Goal: Task Accomplishment & Management: Manage account settings

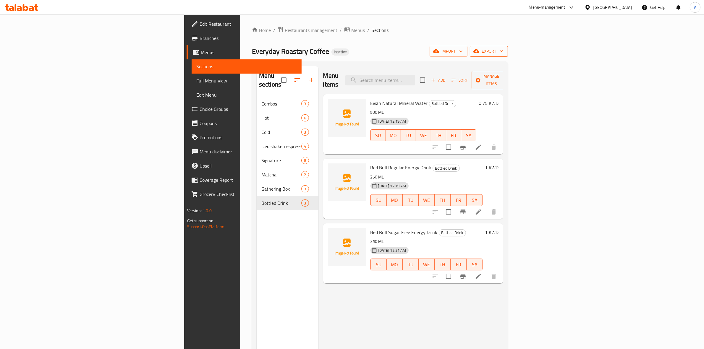
click at [503, 51] on span "export" at bounding box center [488, 51] width 29 height 7
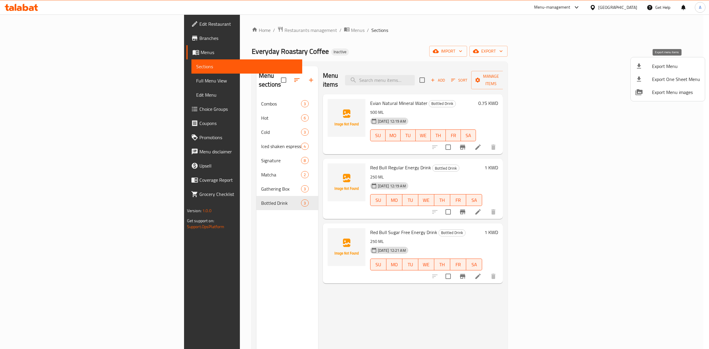
click at [650, 68] on div at bounding box center [644, 66] width 17 height 7
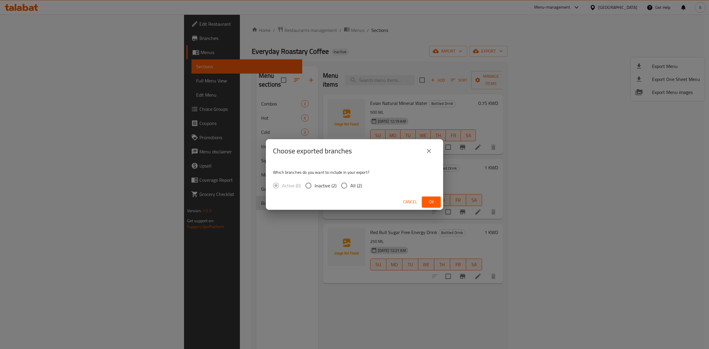
click at [343, 182] on input "All (2)" at bounding box center [344, 185] width 12 height 12
radio input "true"
click at [435, 199] on span "Ok" at bounding box center [431, 201] width 9 height 7
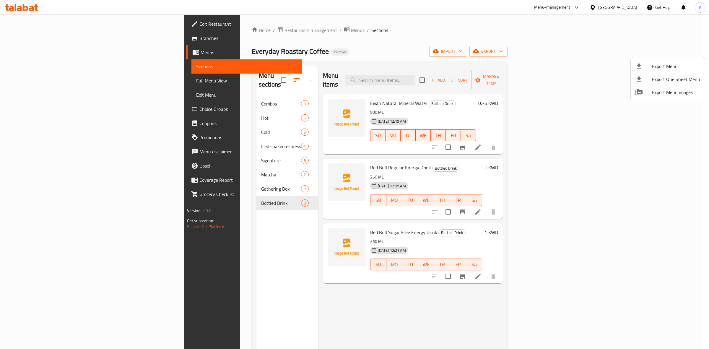
click at [44, 53] on div at bounding box center [354, 174] width 709 height 349
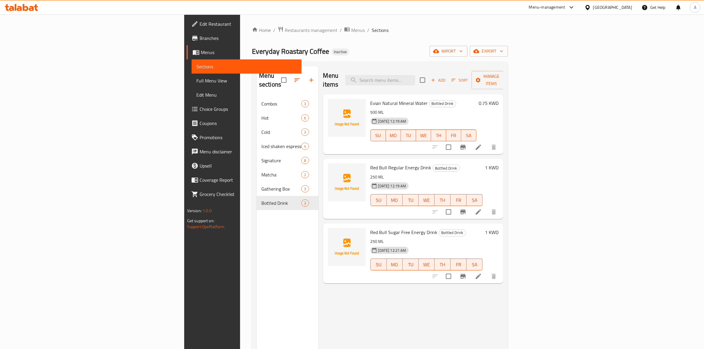
click at [201, 53] on span "Menus" at bounding box center [249, 52] width 96 height 7
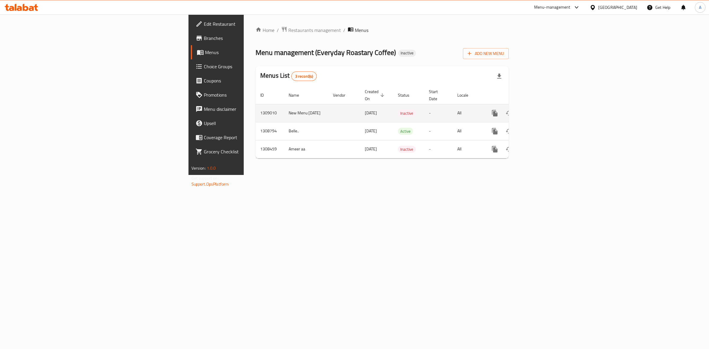
drag, startPoint x: 165, startPoint y: 108, endPoint x: 135, endPoint y: 106, distance: 30.0
click at [256, 106] on tr "1309010 New Menu [DATE] [DATE] Inactive - All" at bounding box center [403, 113] width 294 height 18
copy tr "1309010 New Menu [DATE]"
click at [27, 8] on icon at bounding box center [26, 7] width 6 height 7
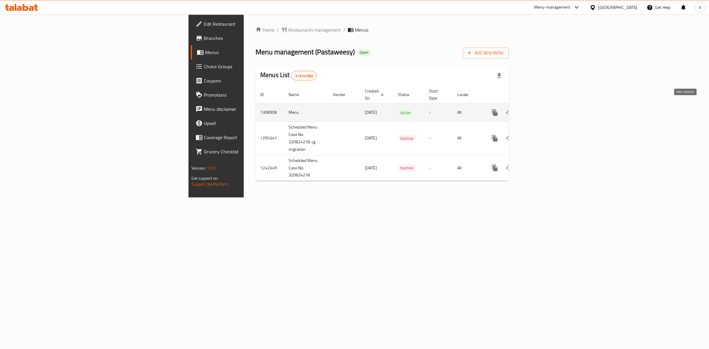
click at [541, 109] on icon "enhanced table" at bounding box center [537, 112] width 7 height 7
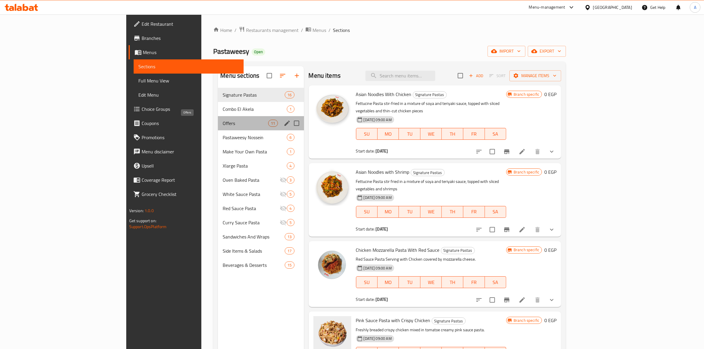
click at [223, 122] on span "Offers" at bounding box center [246, 123] width 46 height 7
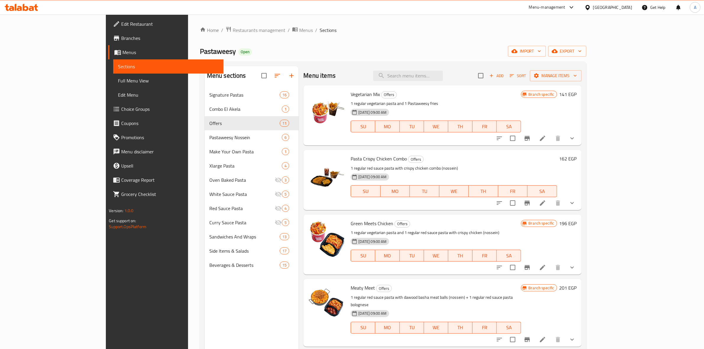
click at [521, 96] on h6 "Vegetarian Mix Offers" at bounding box center [436, 94] width 170 height 8
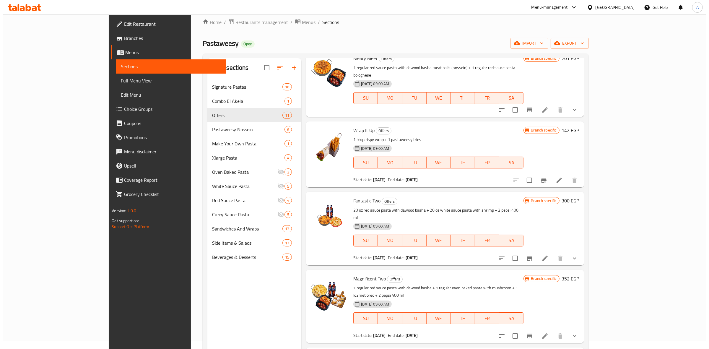
scroll to position [259, 0]
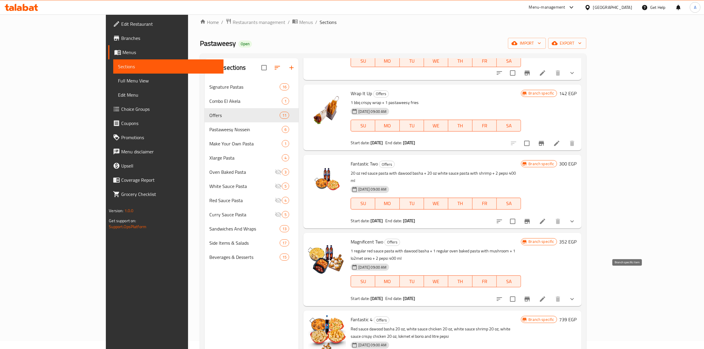
click at [534, 292] on button "Branch-specific-item" at bounding box center [527, 299] width 14 height 14
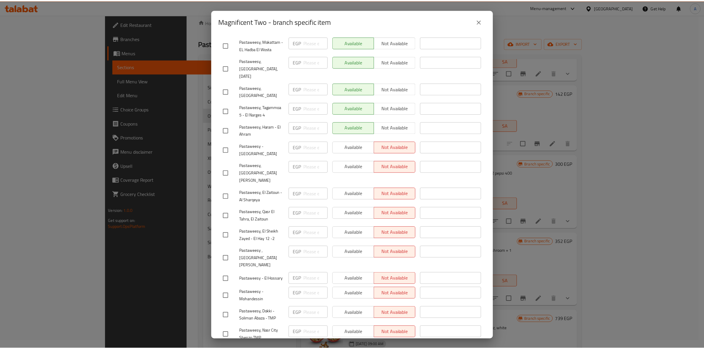
scroll to position [0, 0]
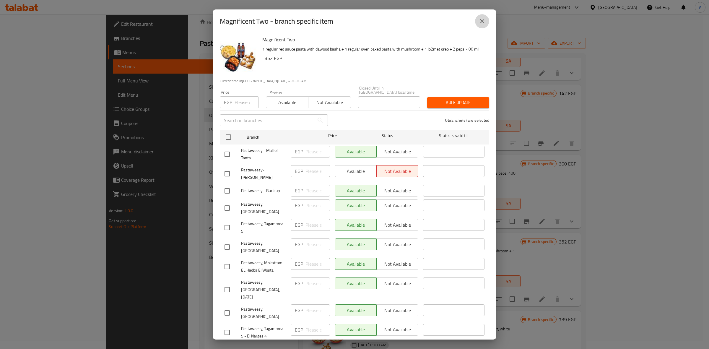
click at [483, 27] on button "close" at bounding box center [482, 21] width 14 height 14
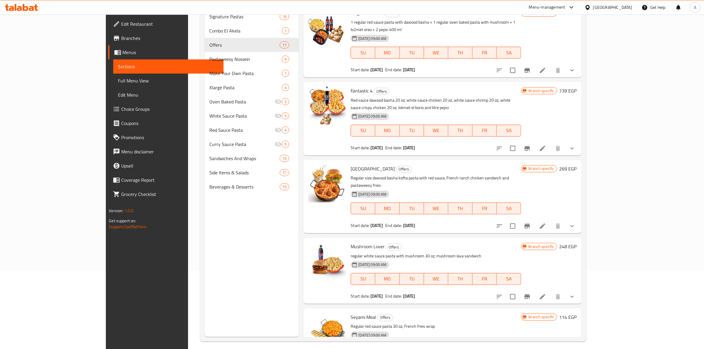
scroll to position [83, 0]
